Goal: Communication & Community: Answer question/provide support

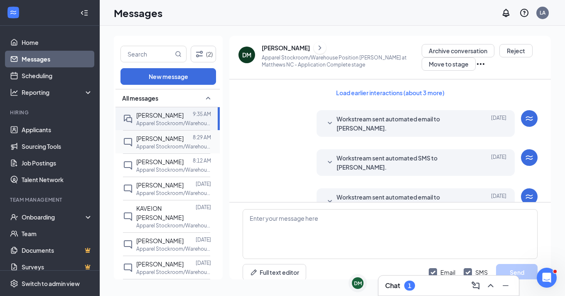
scroll to position [747, 0]
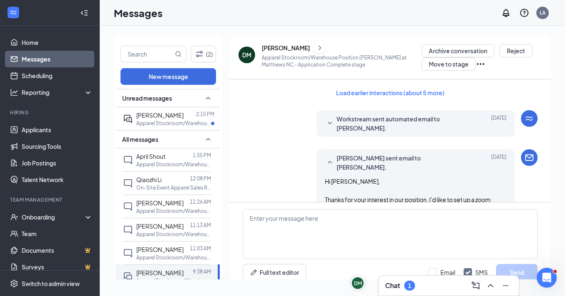
scroll to position [8, 0]
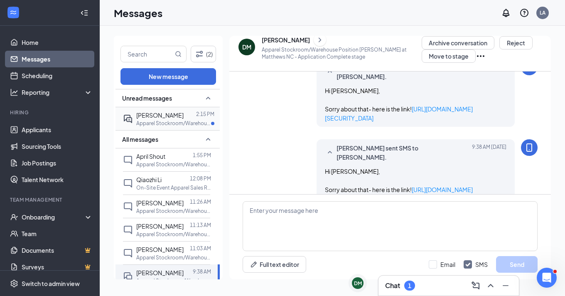
click at [179, 120] on p "Apparel Stockroom/Warehouse Position [PERSON_NAME] at [GEOGRAPHIC_DATA]" at bounding box center [173, 123] width 75 height 7
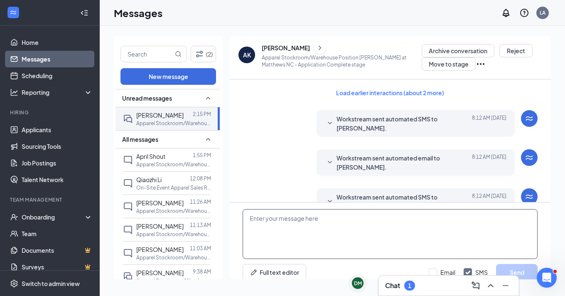
scroll to position [8, 0]
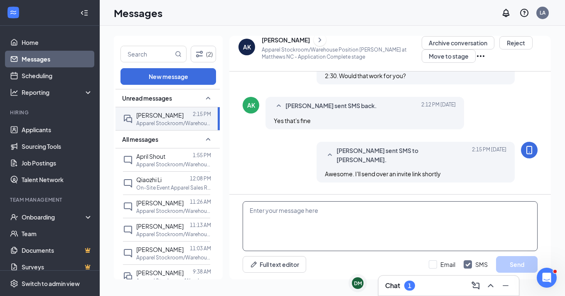
click at [327, 222] on textarea at bounding box center [390, 226] width 295 height 50
paste textarea "[URL][DOMAIN_NAME][SECURITY_DATA]"
click at [288, 211] on textarea "Here is the link [URL][DOMAIN_NAME][SECURITY_DATA]" at bounding box center [390, 226] width 295 height 50
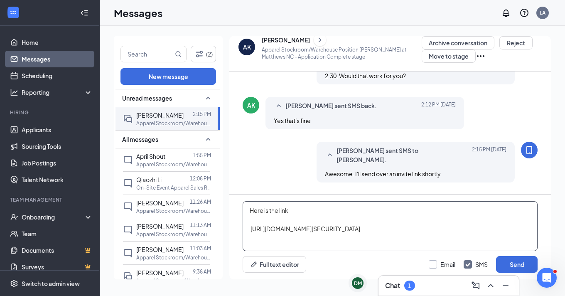
type textarea "Here is the link [URL][DOMAIN_NAME][SECURITY_DATA]"
click at [442, 263] on input "Email" at bounding box center [442, 264] width 27 height 8
checkbox input "true"
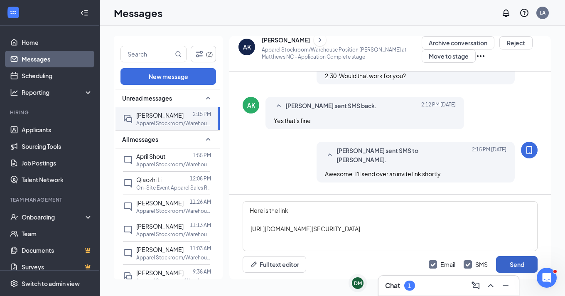
click at [522, 262] on button "Send" at bounding box center [517, 264] width 42 height 17
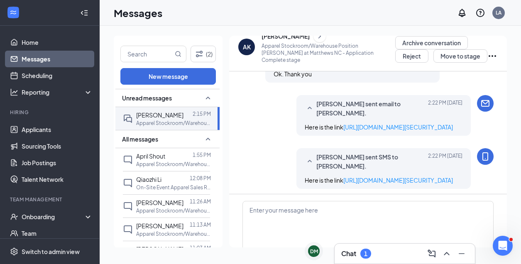
scroll to position [528, 0]
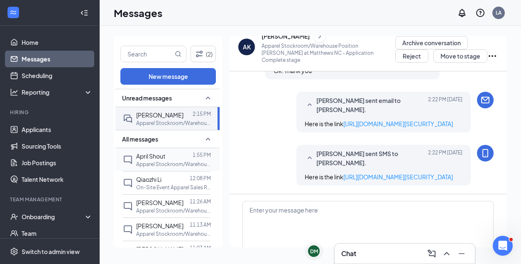
click at [174, 165] on p "Apparel Stockroom/Warehouse Position [PERSON_NAME] at [GEOGRAPHIC_DATA]" at bounding box center [173, 164] width 75 height 7
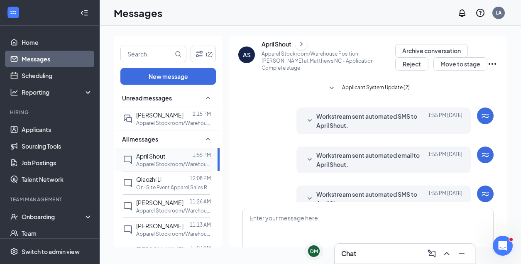
scroll to position [39, 0]
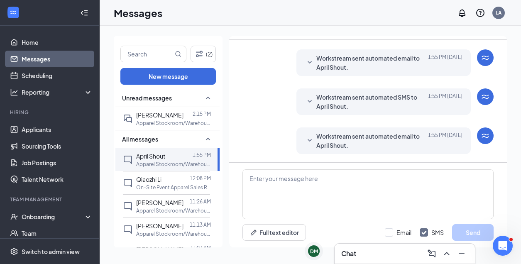
click at [336, 135] on span "Workstream sent automated email to April Shout." at bounding box center [371, 141] width 109 height 18
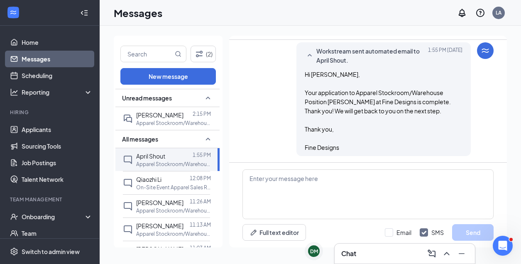
scroll to position [145, 0]
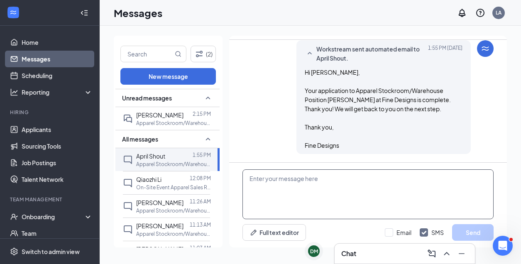
click at [294, 201] on textarea at bounding box center [368, 194] width 251 height 50
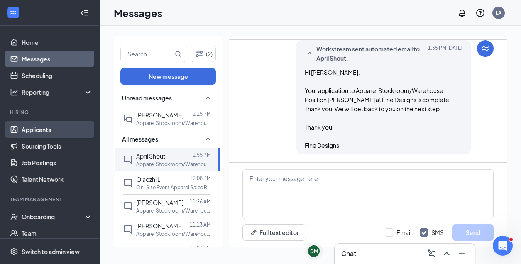
click at [42, 125] on link "Applicants" at bounding box center [57, 129] width 71 height 17
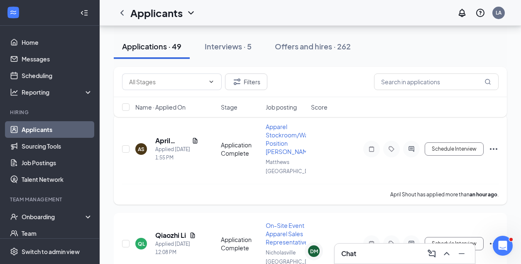
scroll to position [65, 0]
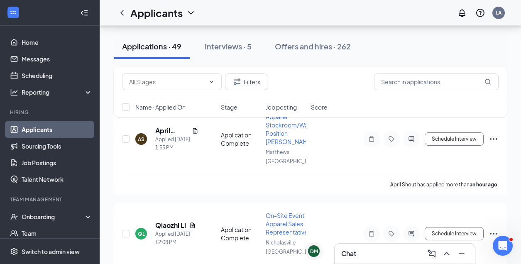
click at [161, 123] on div "Filters Name · Applied On Stage Job posting Score" at bounding box center [310, 96] width 393 height 59
click at [160, 127] on h5 "April Shout" at bounding box center [171, 130] width 33 height 9
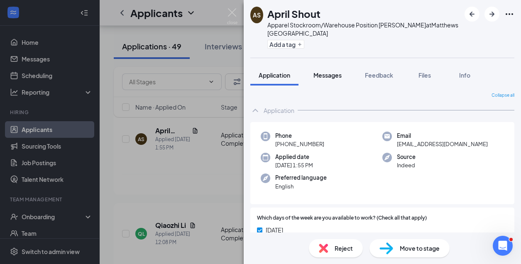
click at [314, 71] on span "Messages" at bounding box center [328, 74] width 28 height 7
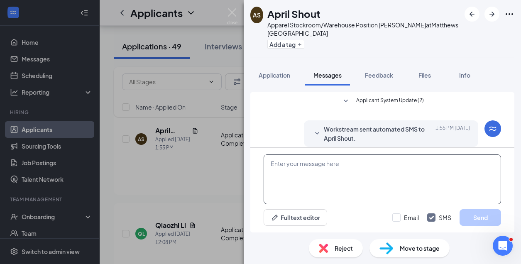
scroll to position [117, 0]
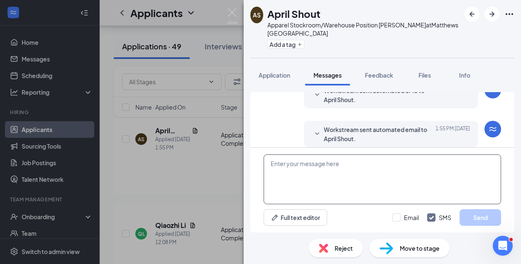
click at [317, 177] on textarea at bounding box center [383, 180] width 238 height 50
paste textarea "[URL][DOMAIN_NAME][SECURITY_DATA]"
drag, startPoint x: 405, startPoint y: 168, endPoint x: 260, endPoint y: 145, distance: 147.2
click at [261, 147] on div "Applicant System Update (2) Workstream sent automated SMS to April Shout. [DATE…" at bounding box center [382, 162] width 264 height 140
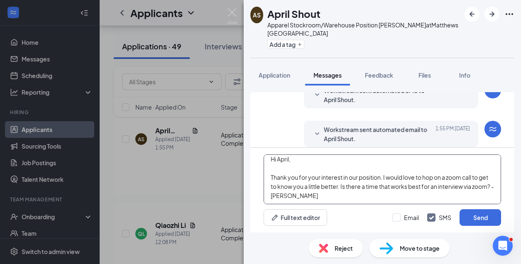
scroll to position [5, 0]
type textarea "Hi April, Thank you for your interest in our position. I would love to hop on a…"
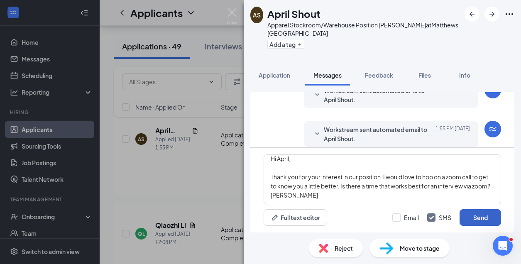
click at [475, 220] on button "Send" at bounding box center [481, 217] width 42 height 17
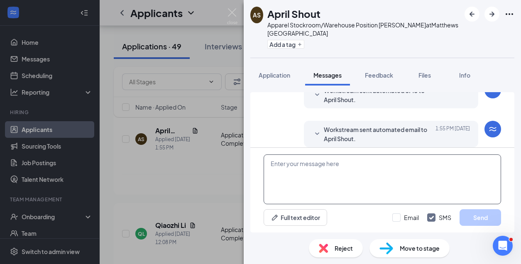
scroll to position [216, 0]
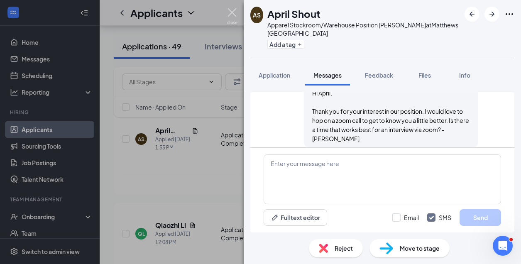
click at [231, 11] on img at bounding box center [232, 16] width 10 height 16
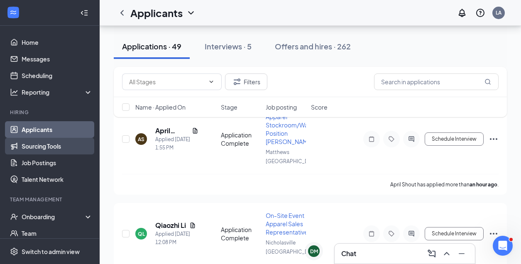
click at [70, 138] on link "Sourcing Tools" at bounding box center [57, 146] width 71 height 17
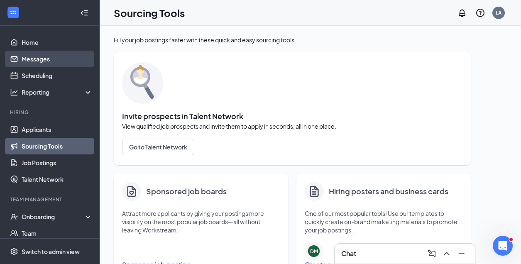
click at [40, 66] on link "Messages" at bounding box center [57, 59] width 71 height 17
